Goal: Task Accomplishment & Management: Manage account settings

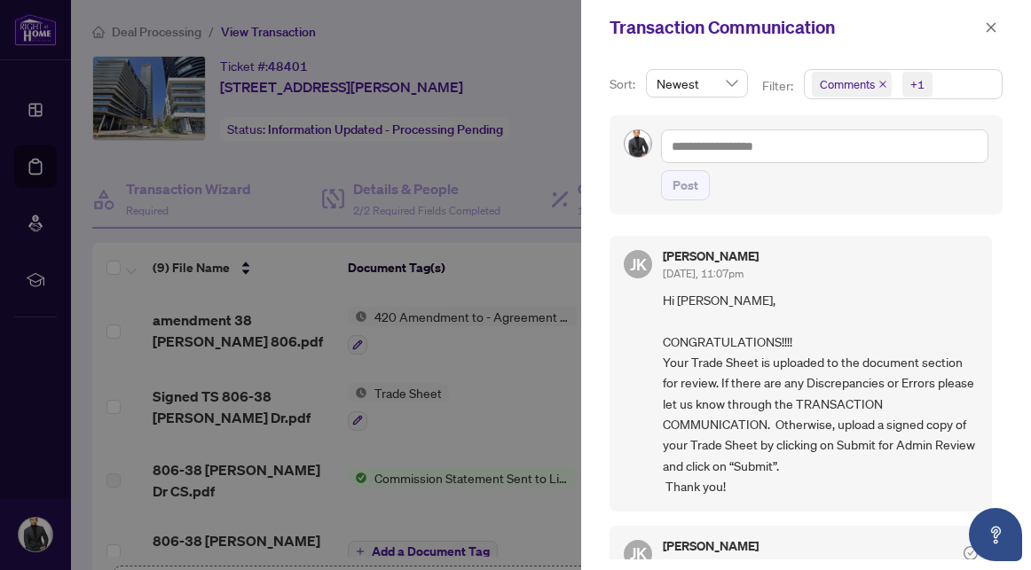
scroll to position [2, 0]
click at [75, 129] on div at bounding box center [515, 285] width 1031 height 570
click at [1004, 31] on div "Transaction Communication" at bounding box center [806, 27] width 450 height 55
click at [991, 31] on icon "close" at bounding box center [991, 27] width 12 height 12
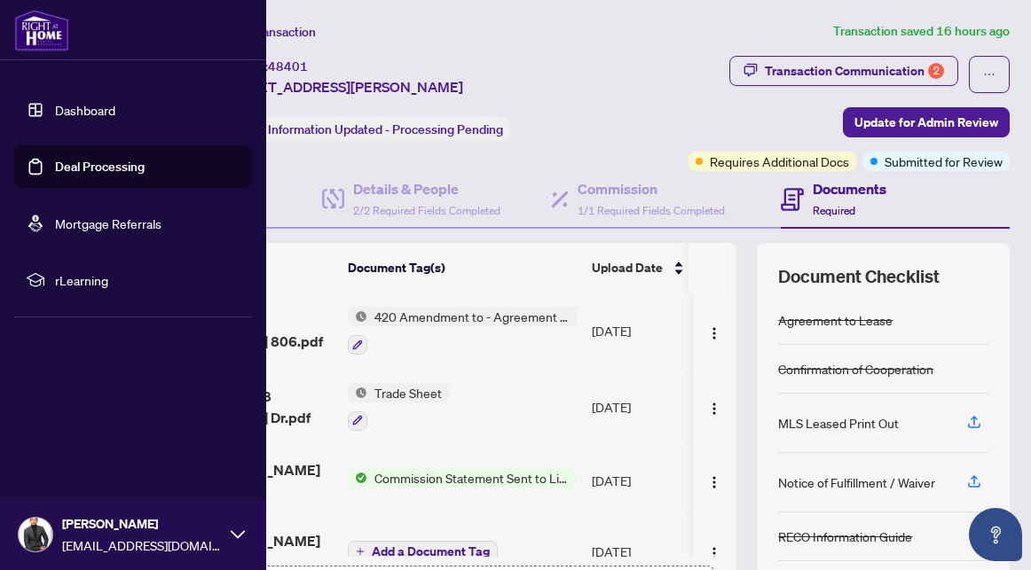
click at [55, 114] on link "Dashboard" at bounding box center [85, 110] width 60 height 16
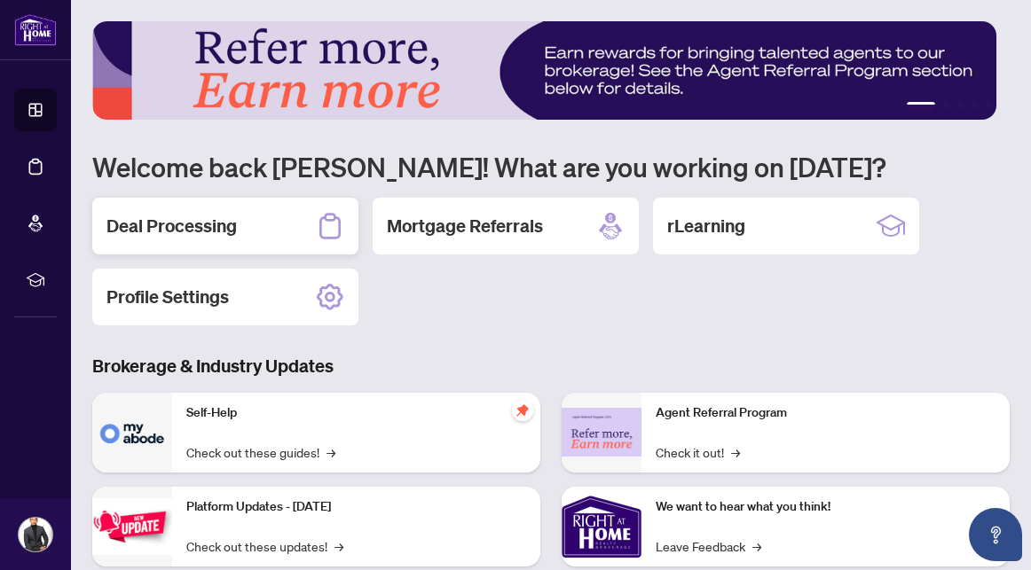
click at [277, 226] on div "Deal Processing" at bounding box center [225, 226] width 266 height 57
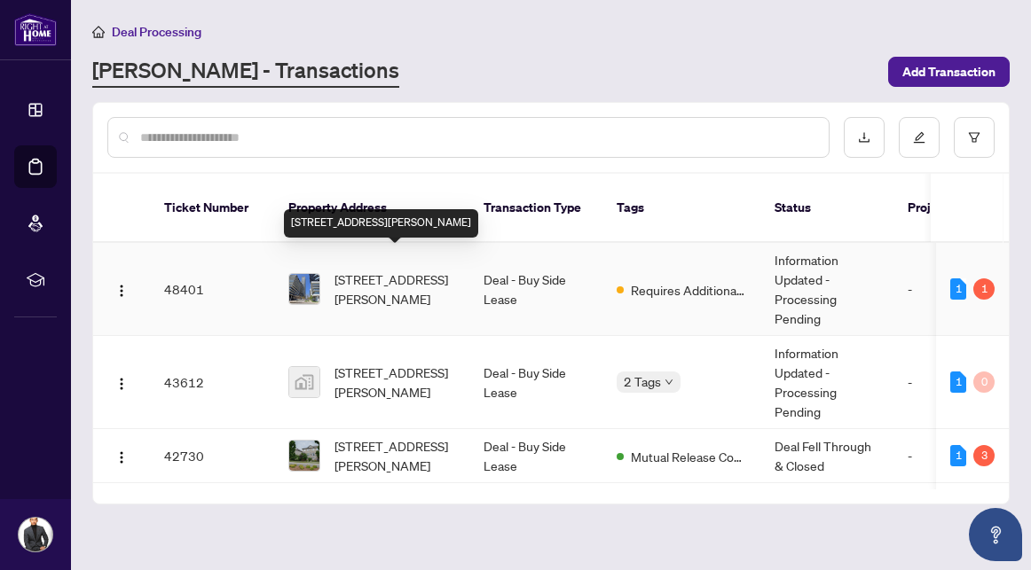
click at [399, 276] on span "[STREET_ADDRESS][PERSON_NAME]" at bounding box center [394, 289] width 121 height 39
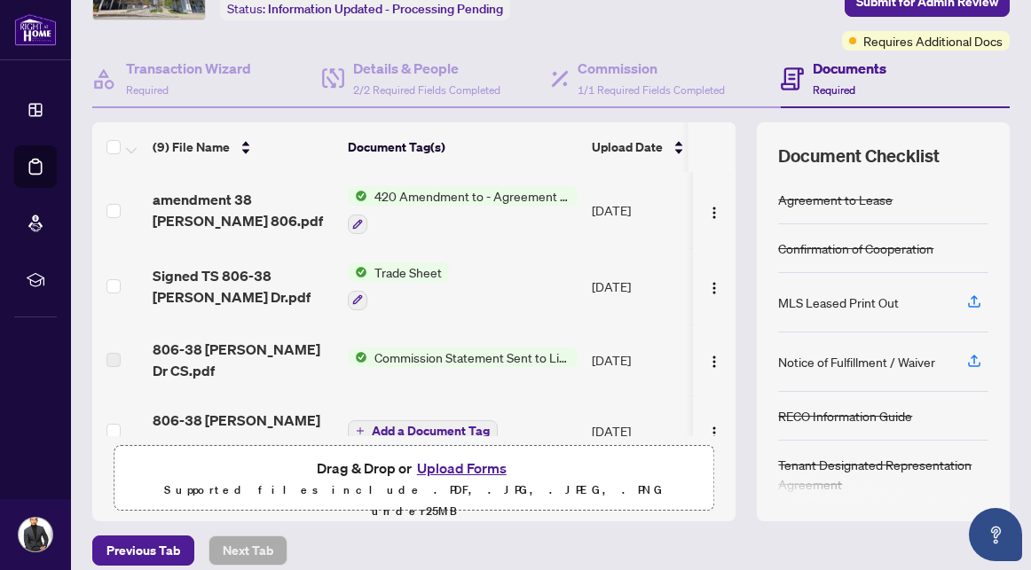
scroll to position [124, 0]
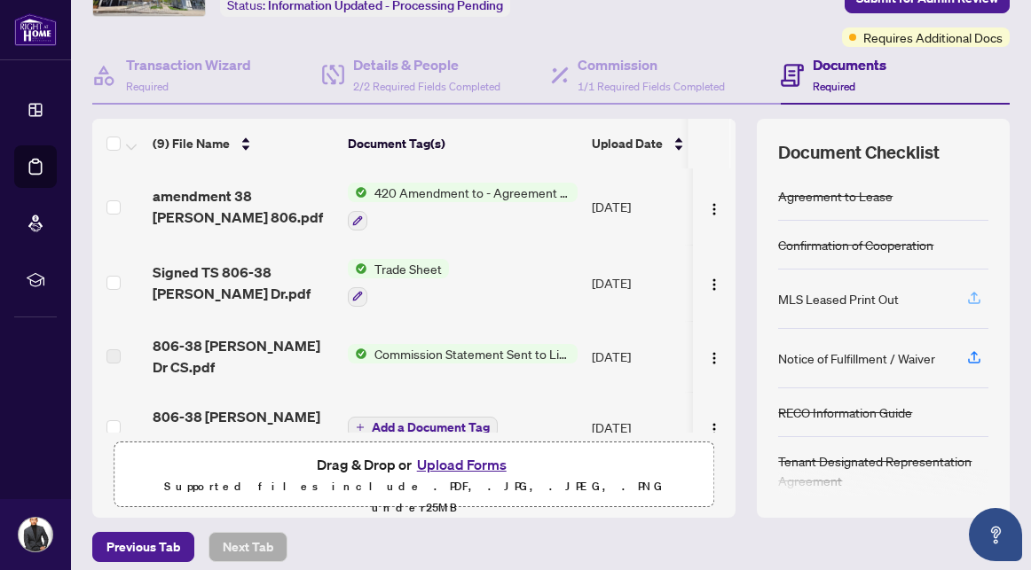
click at [968, 299] on icon "button" at bounding box center [974, 301] width 12 height 4
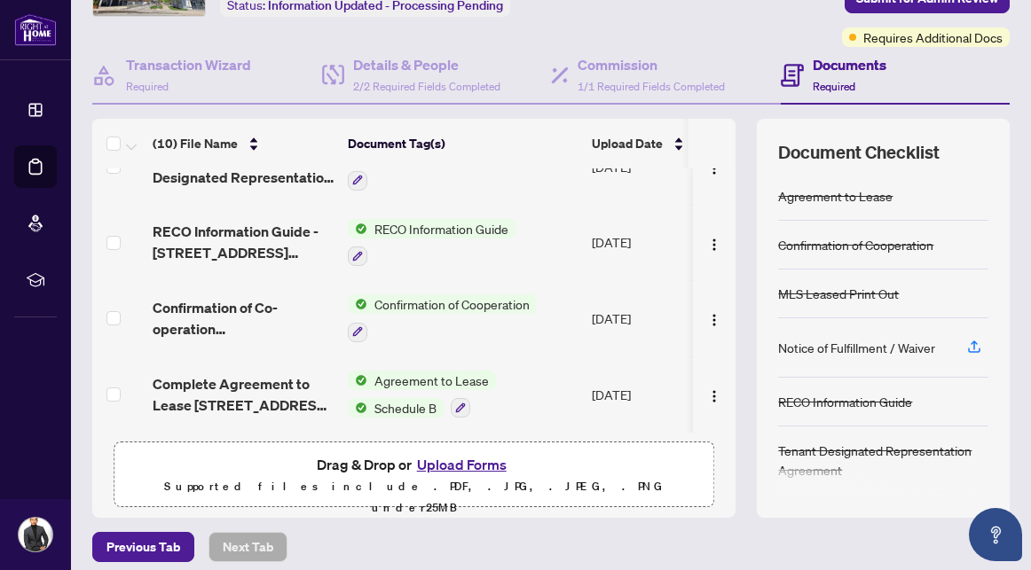
scroll to position [0, 0]
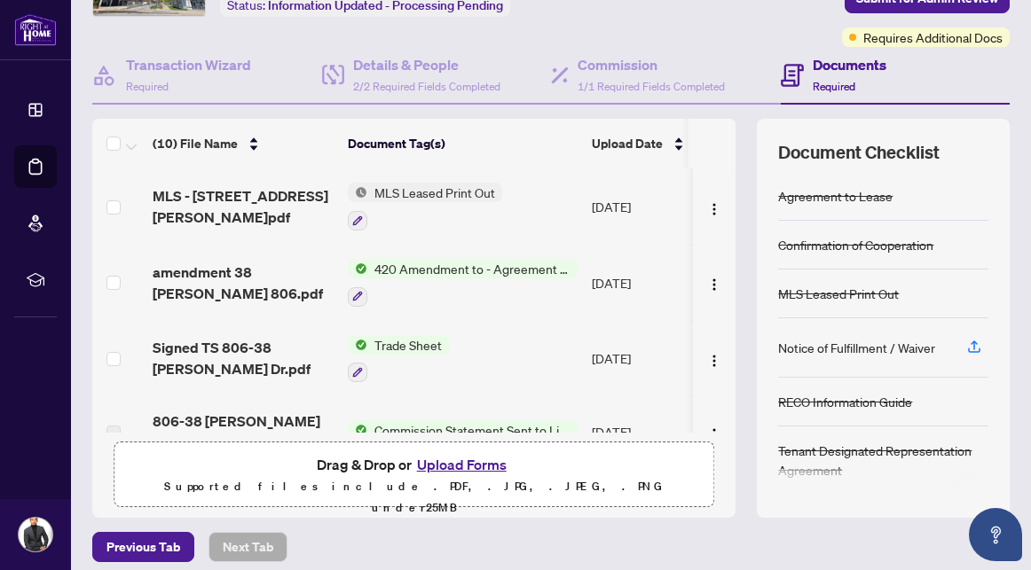
click at [445, 463] on button "Upload Forms" at bounding box center [462, 464] width 100 height 23
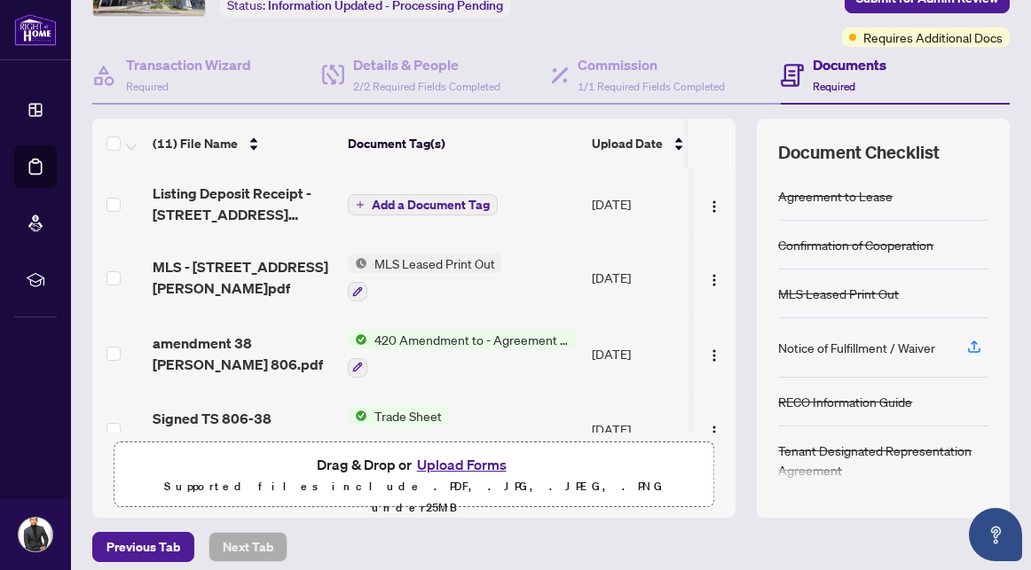
click at [387, 201] on span "Add a Document Tag" at bounding box center [431, 205] width 118 height 12
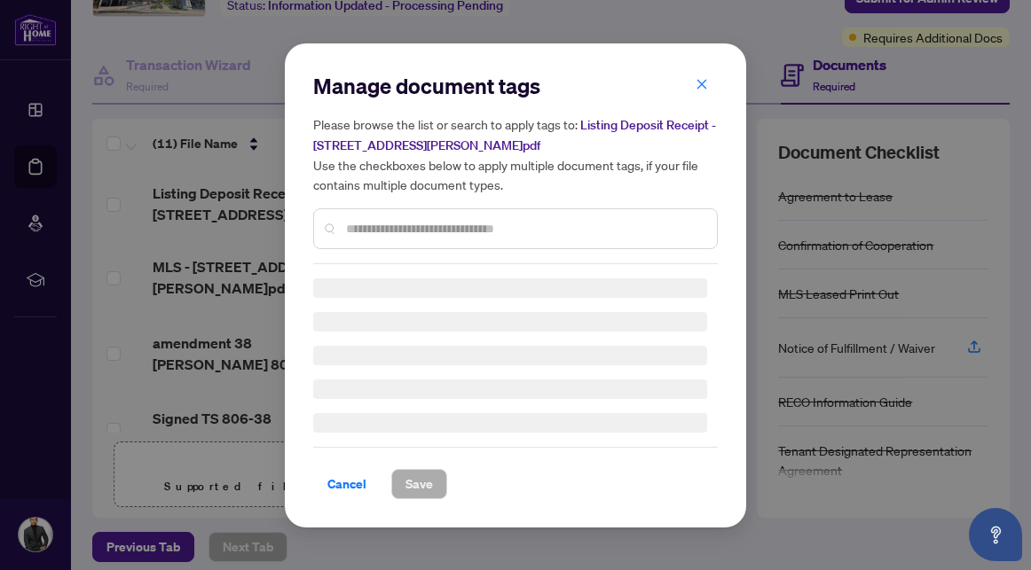
click at [404, 236] on div "Manage document tags Please browse the list or search to apply tags to: Listing…" at bounding box center [515, 286] width 405 height 428
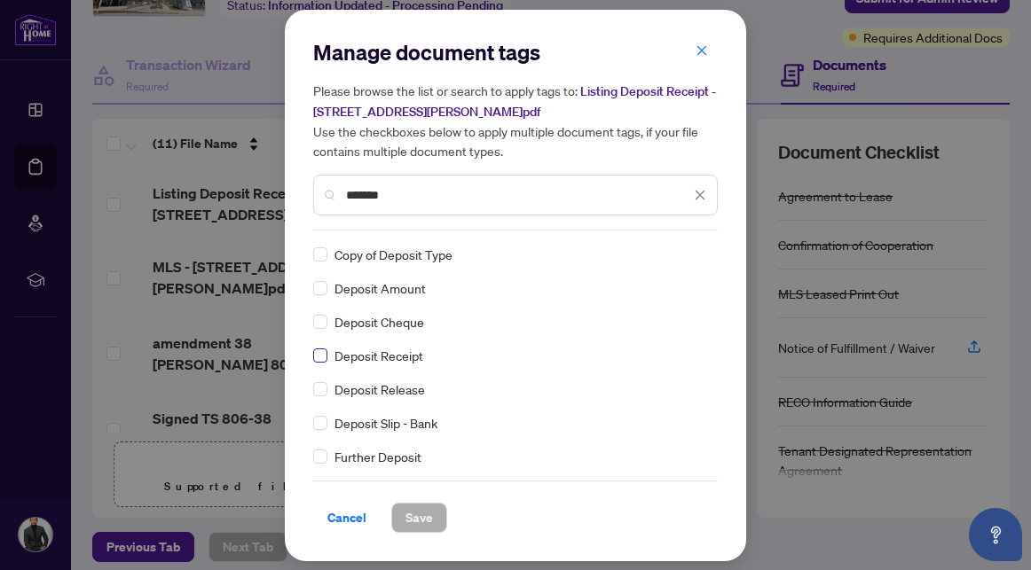
type input "*******"
click at [413, 518] on span "Save" at bounding box center [419, 518] width 28 height 28
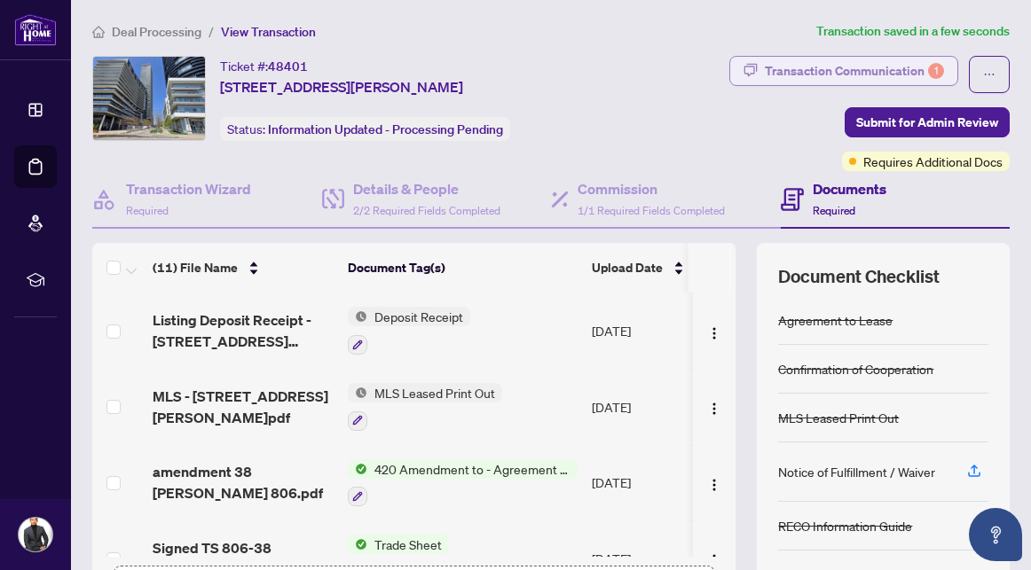
click at [876, 75] on div "Transaction Communication 1" at bounding box center [854, 71] width 179 height 28
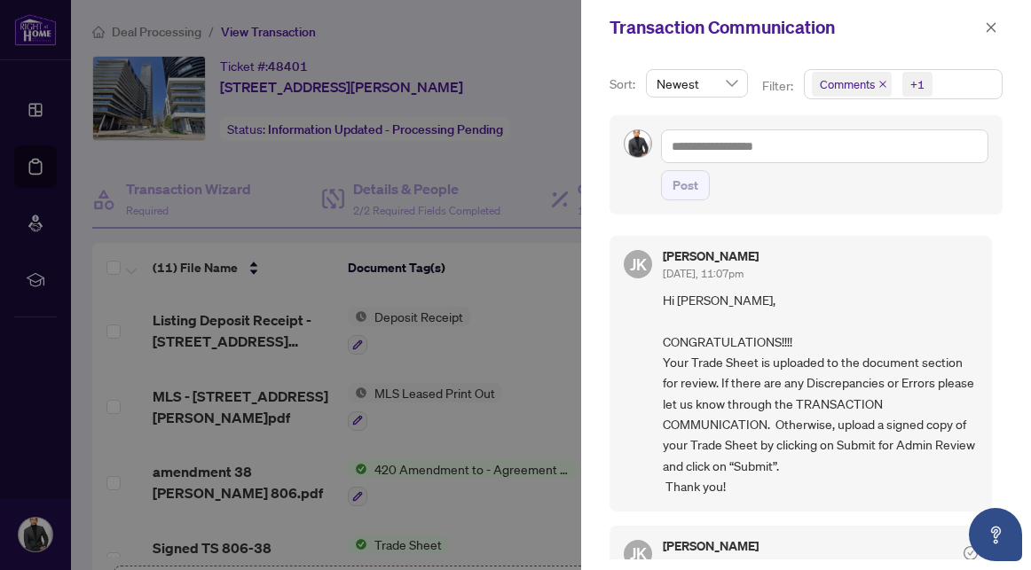
click at [546, 171] on div at bounding box center [515, 285] width 1031 height 570
click at [988, 22] on icon "close" at bounding box center [991, 27] width 12 height 12
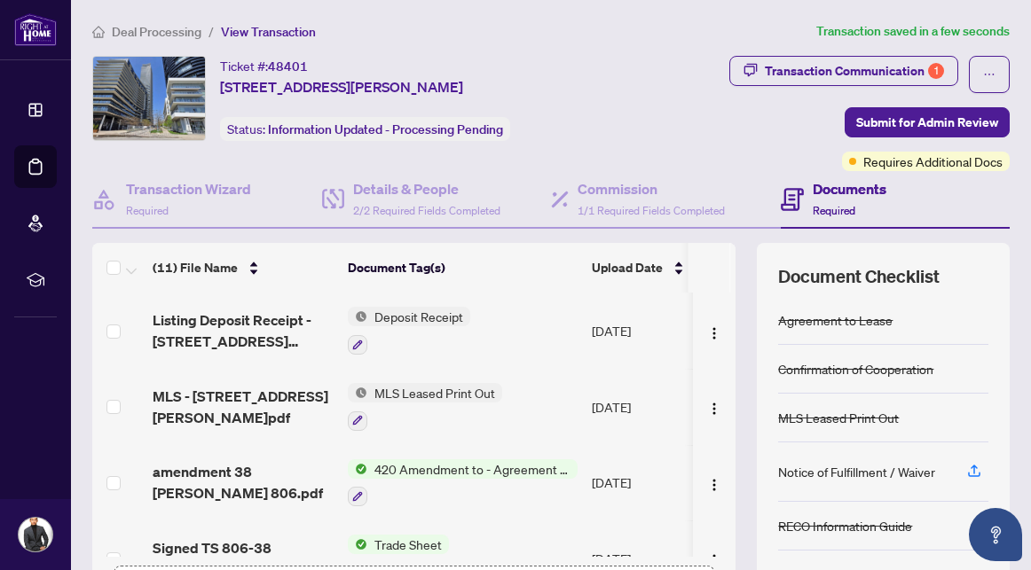
scroll to position [63, 0]
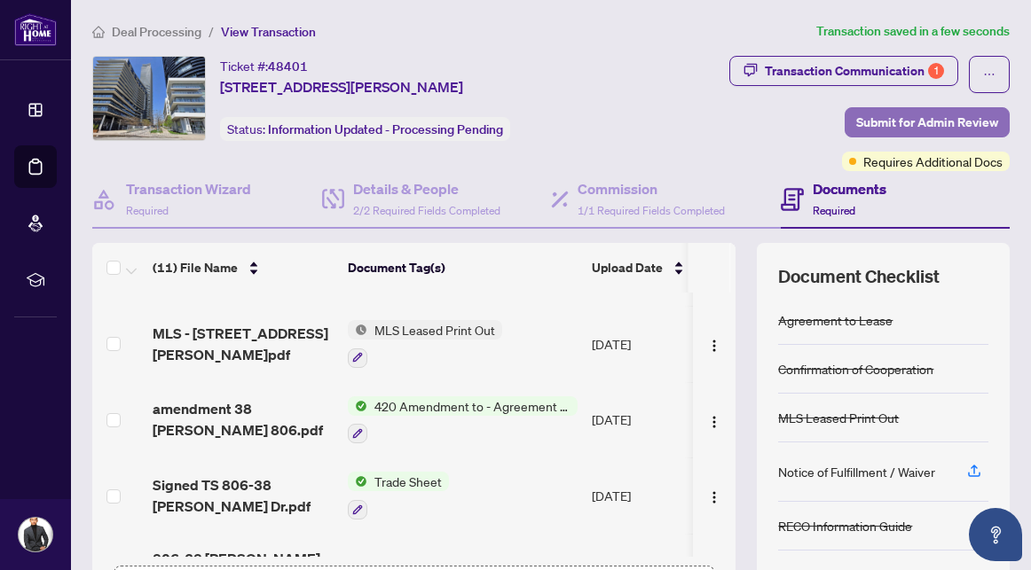
click at [884, 116] on span "Submit for Admin Review" at bounding box center [927, 122] width 142 height 28
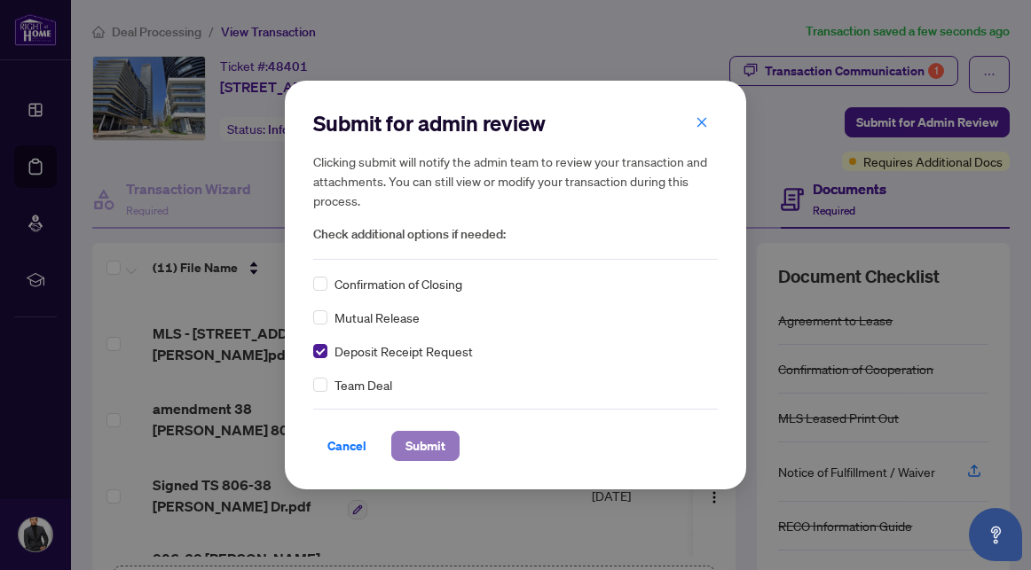
click at [433, 442] on span "Submit" at bounding box center [425, 446] width 40 height 28
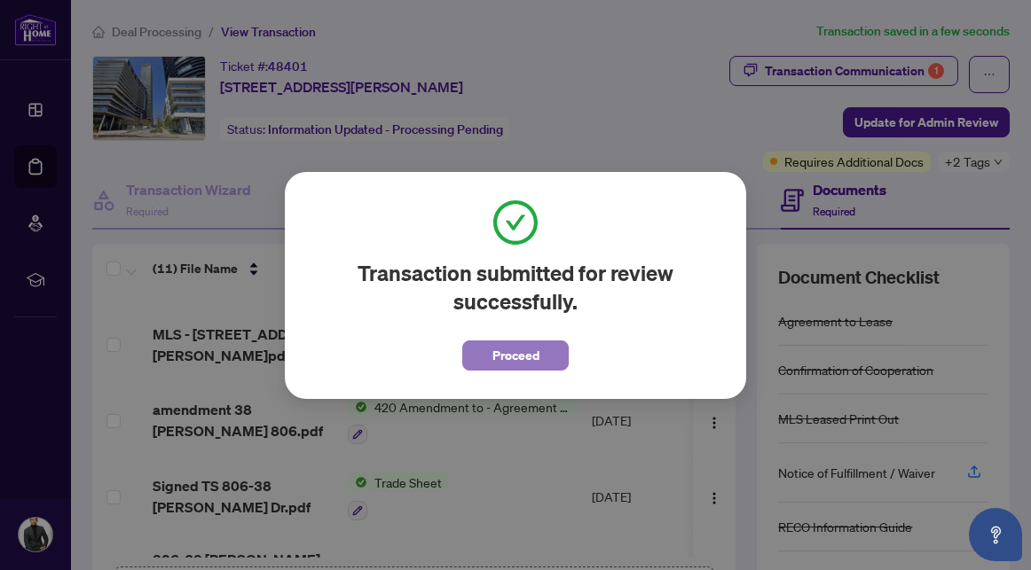
click at [518, 349] on span "Proceed" at bounding box center [515, 356] width 47 height 28
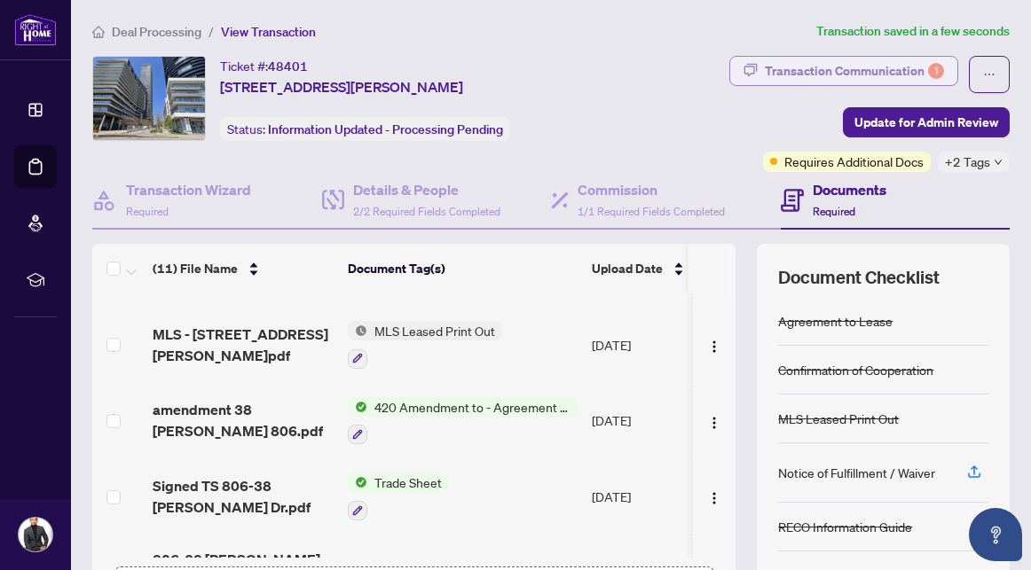
click at [823, 74] on div "Transaction Communication 1" at bounding box center [854, 71] width 179 height 28
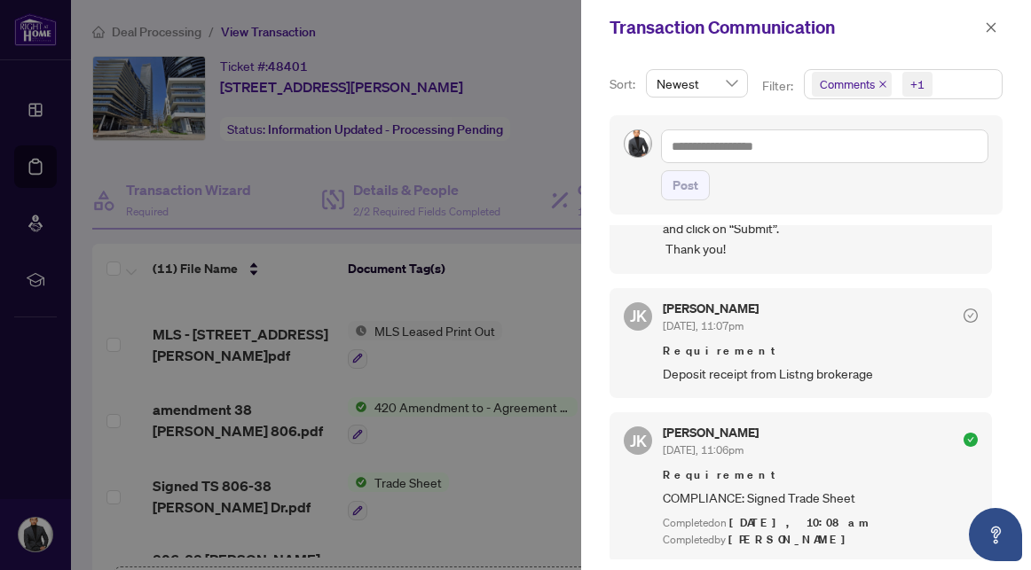
scroll to position [0, 0]
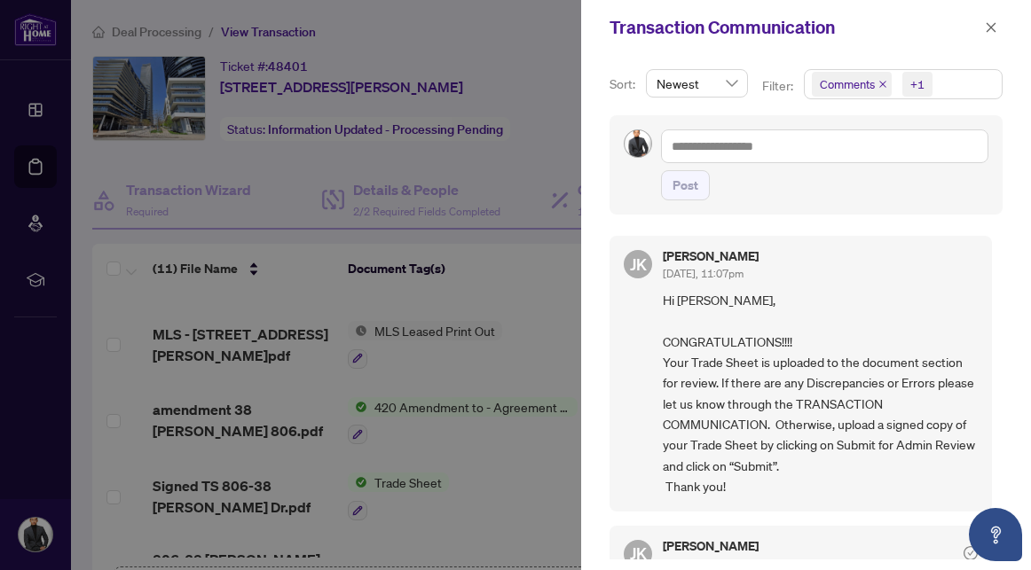
click at [448, 47] on div at bounding box center [515, 285] width 1031 height 570
click at [536, 121] on div at bounding box center [515, 285] width 1031 height 570
click at [990, 19] on span "button" at bounding box center [991, 27] width 12 height 28
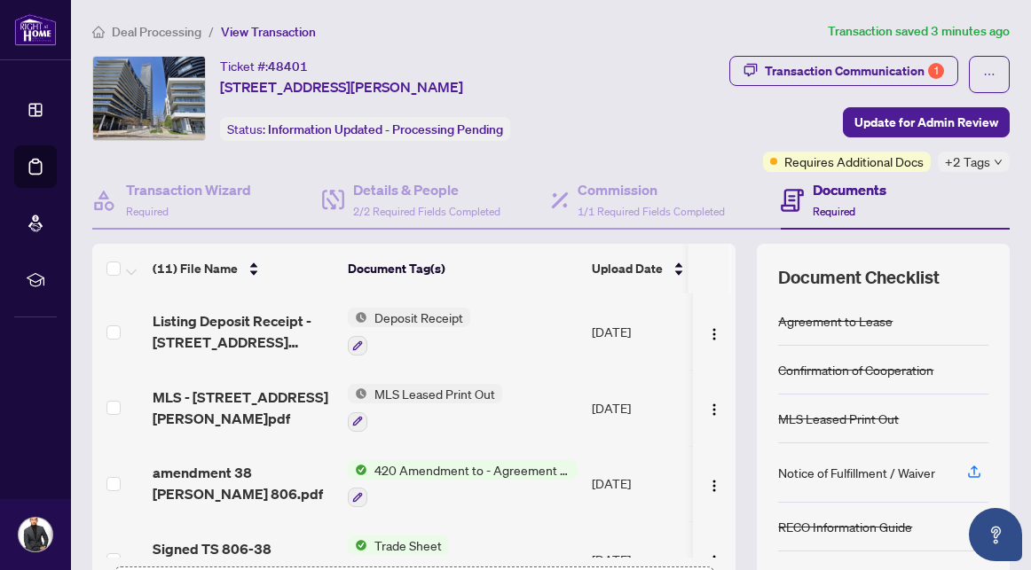
click at [460, 346] on div at bounding box center [409, 344] width 122 height 21
click at [471, 338] on td "Deposit Receipt" at bounding box center [463, 332] width 244 height 76
